Goal: Task Accomplishment & Management: Manage account settings

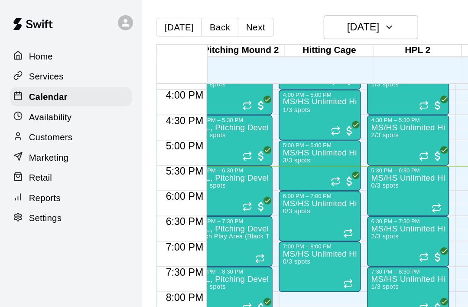
scroll to position [0, 283]
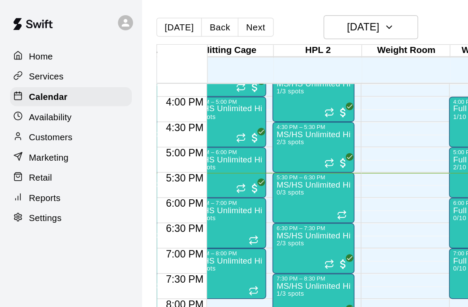
click at [230, 181] on icon "Recurring event" at bounding box center [226, 181] width 7 height 7
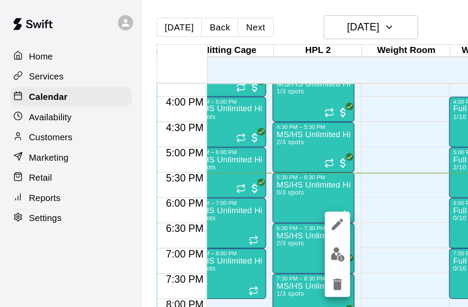
click at [232, 177] on img "edit" at bounding box center [232, 175] width 10 height 10
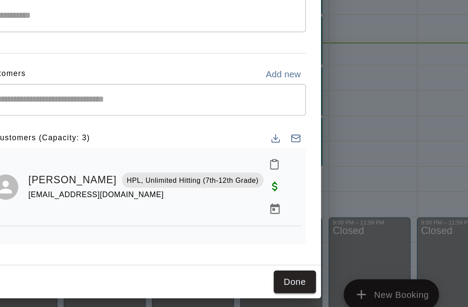
scroll to position [42, 0]
click at [332, 262] on button "Done" at bounding box center [346, 270] width 29 height 16
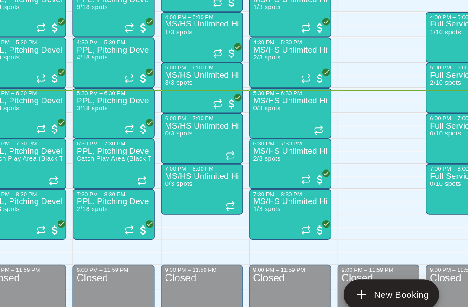
scroll to position [0, 192]
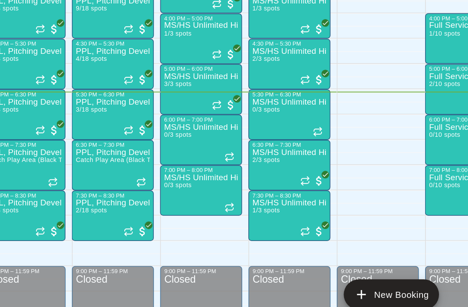
click at [298, 216] on icon "Recurring event" at bounding box center [301, 219] width 7 height 7
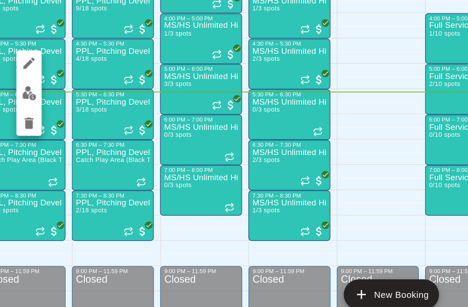
click at [160, 157] on icon "delete" at bounding box center [163, 161] width 6 height 8
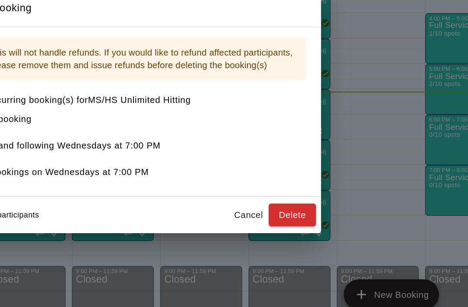
click at [301, 216] on button "Cancel" at bounding box center [315, 224] width 28 height 16
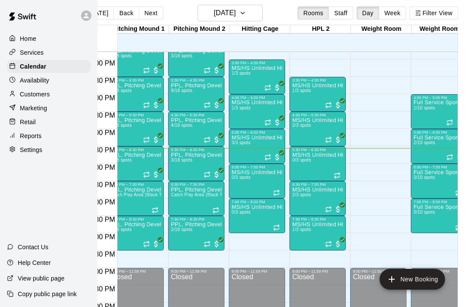
scroll to position [8, 25]
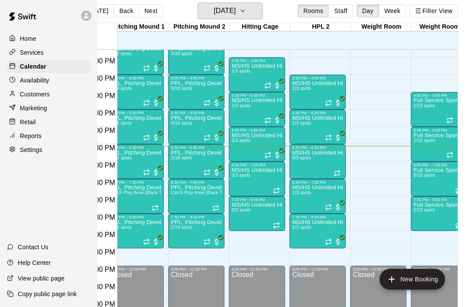
click at [246, 14] on icon "button" at bounding box center [242, 11] width 7 height 10
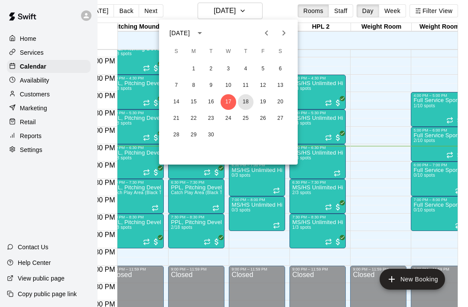
click at [249, 107] on button "18" at bounding box center [246, 102] width 16 height 16
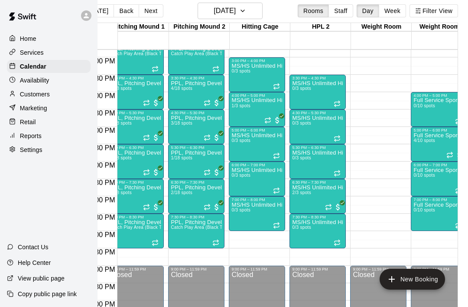
click at [342, 241] on div at bounding box center [338, 242] width 9 height 7
click at [344, 269] on img "edit" at bounding box center [343, 269] width 10 height 10
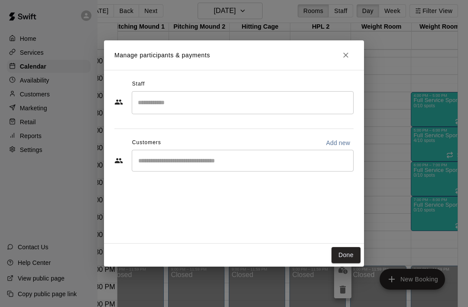
click at [348, 256] on button "Done" at bounding box center [346, 255] width 29 height 16
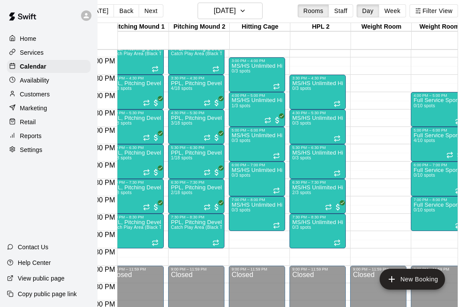
click at [342, 242] on div at bounding box center [338, 242] width 9 height 7
click at [345, 292] on icon "delete" at bounding box center [343, 289] width 6 height 8
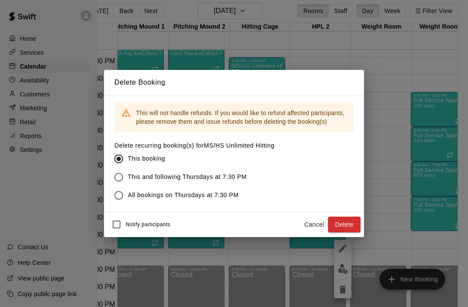
click at [347, 225] on button "Delete" at bounding box center [344, 224] width 33 height 16
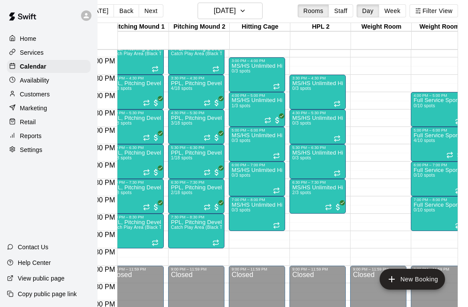
click at [332, 205] on icon "Recurring event" at bounding box center [328, 206] width 7 height 7
click at [337, 237] on img "edit" at bounding box center [335, 233] width 10 height 10
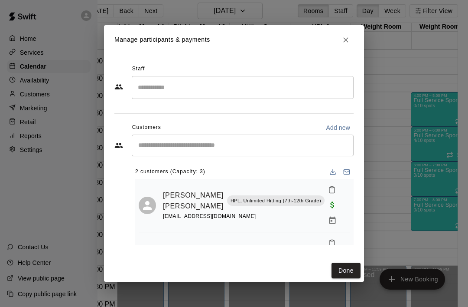
click at [347, 267] on button "Done" at bounding box center [346, 270] width 29 height 16
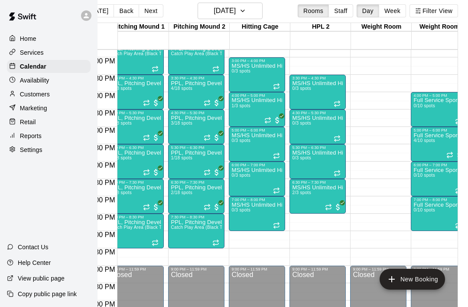
click at [277, 126] on div "MS/HS Unlimited Hitting 1/3 spots" at bounding box center [257, 251] width 51 height 307
click at [242, 131] on img "edit" at bounding box center [241, 128] width 10 height 10
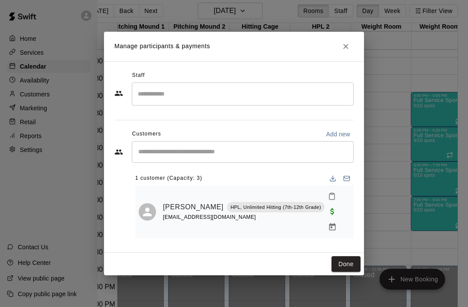
click at [347, 256] on button "Done" at bounding box center [346, 264] width 29 height 16
